Goal: Task Accomplishment & Management: Manage account settings

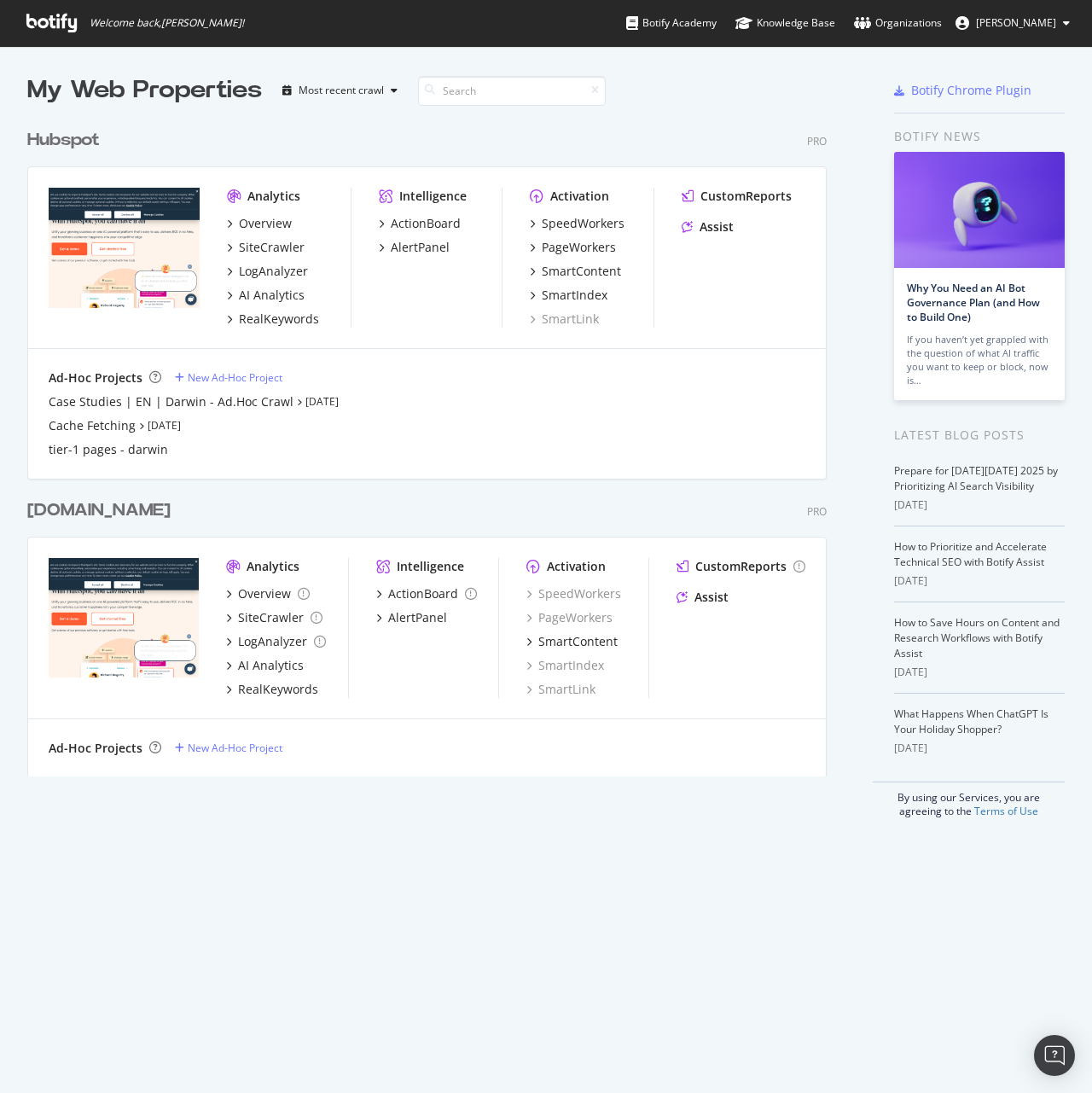
scroll to position [1080, 1067]
click at [89, 147] on div "Hubspot" at bounding box center [63, 140] width 73 height 24
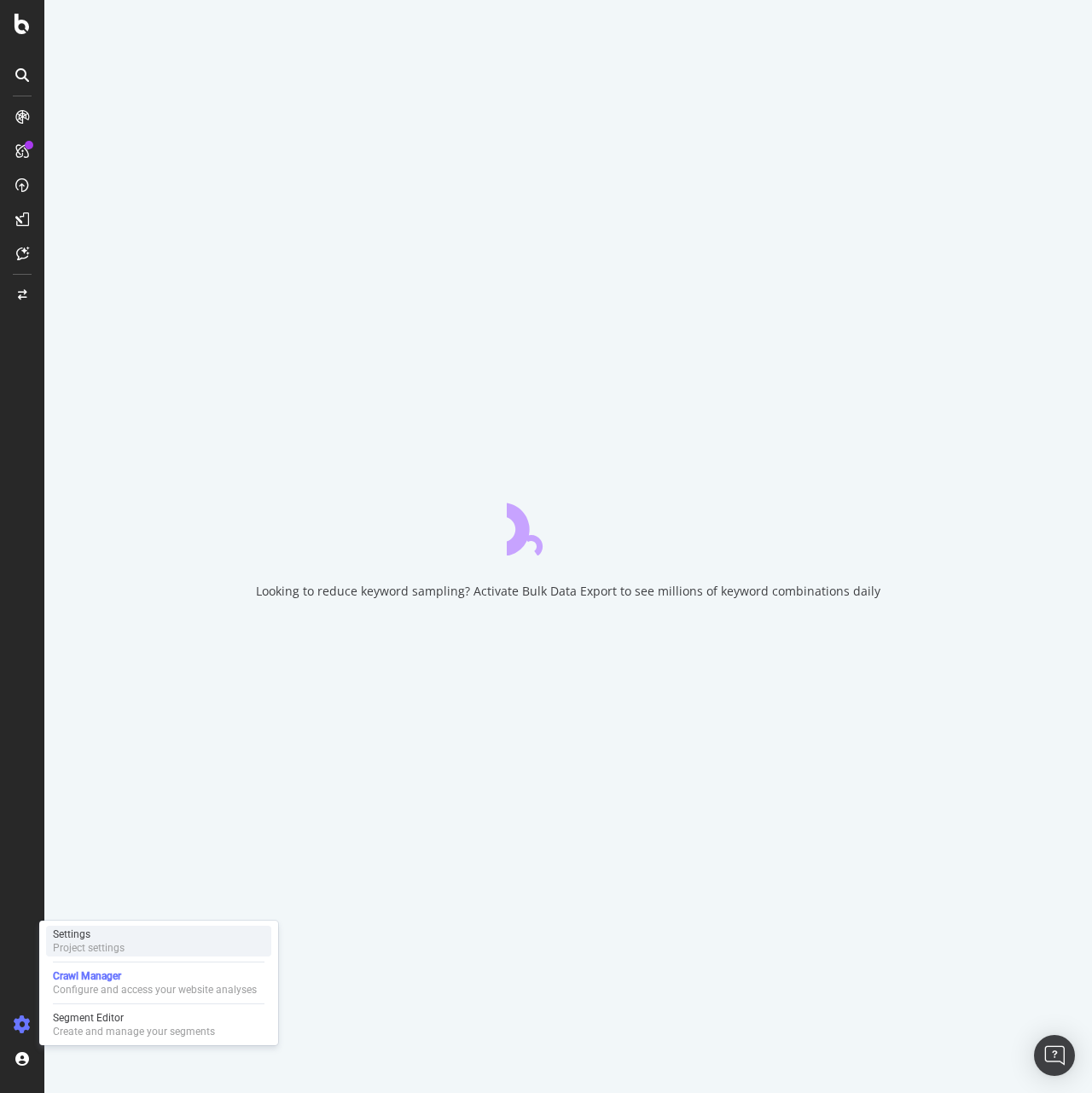
click at [100, 944] on div "Project settings" at bounding box center [89, 948] width 72 height 14
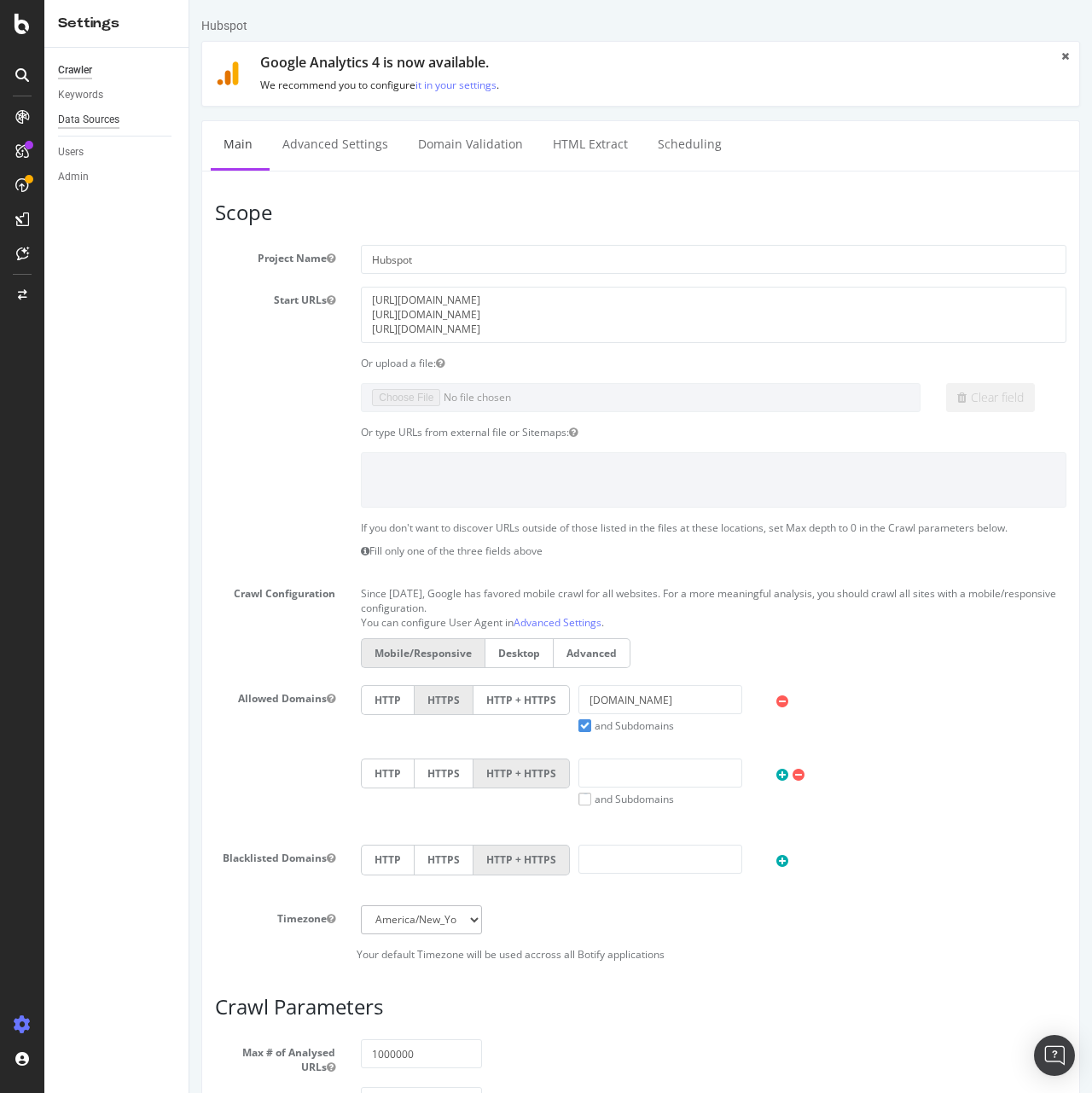
click at [98, 118] on div "Data Sources" at bounding box center [88, 120] width 61 height 18
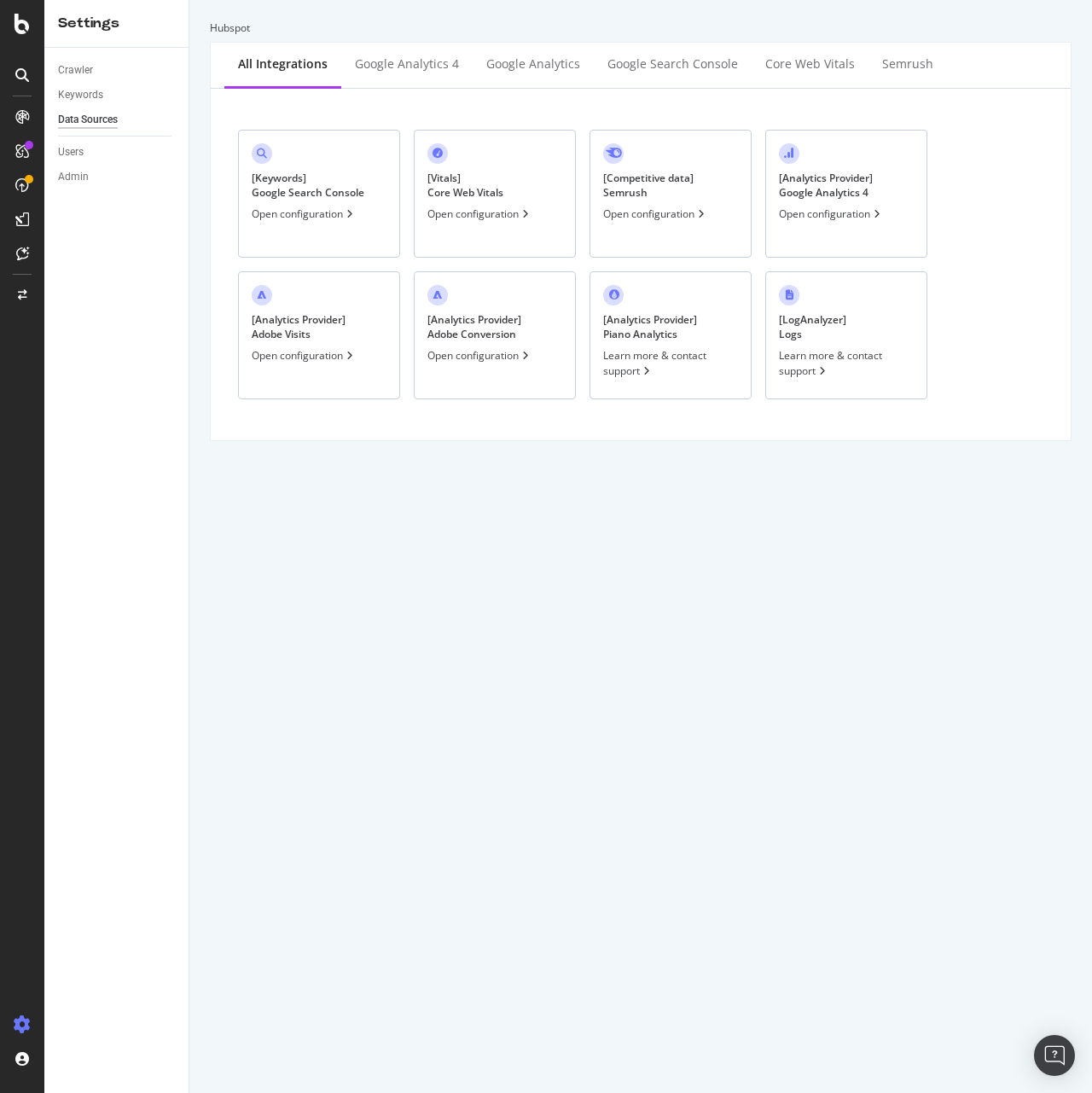
click at [340, 217] on div "Open configuration" at bounding box center [304, 213] width 105 height 14
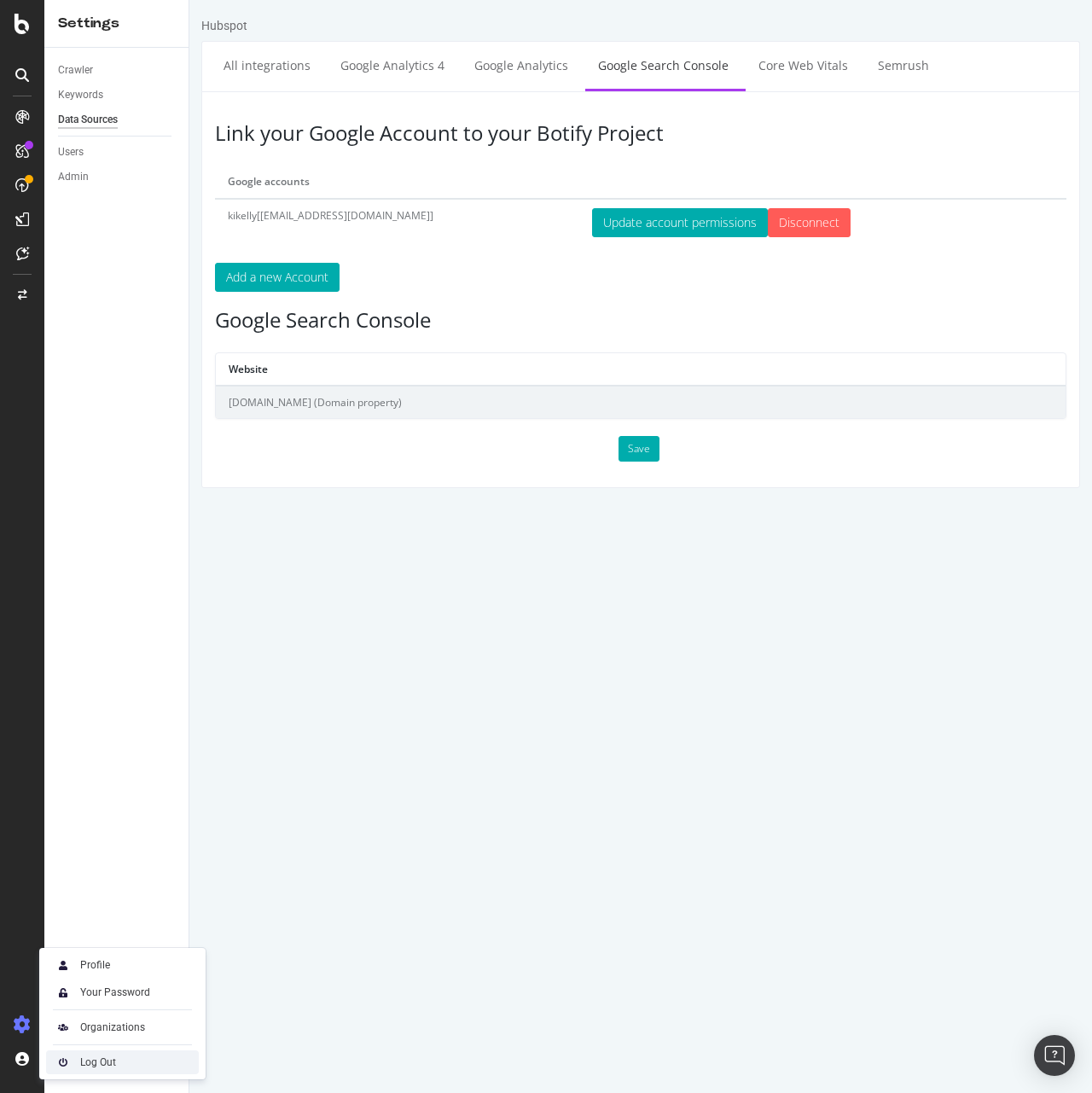
click at [95, 1061] on div "Log Out" at bounding box center [98, 1062] width 36 height 14
